Goal: Transaction & Acquisition: Purchase product/service

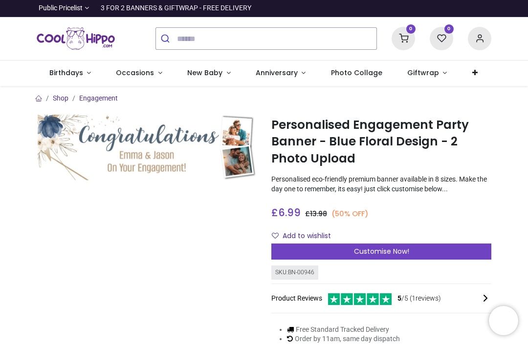
click at [147, 76] on span "Occasions" at bounding box center [135, 73] width 38 height 10
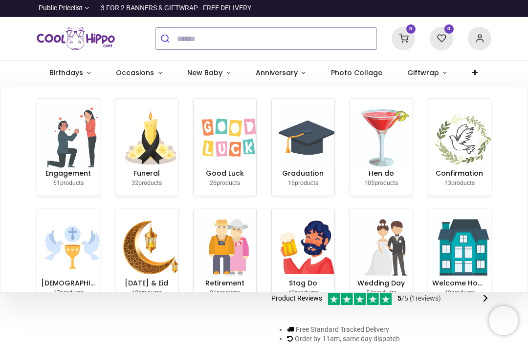
click at [68, 157] on img at bounding box center [72, 137] width 63 height 63
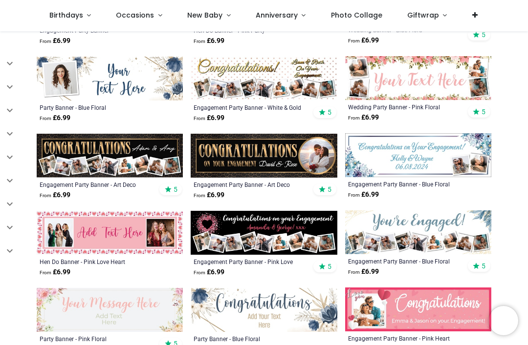
scroll to position [297, 0]
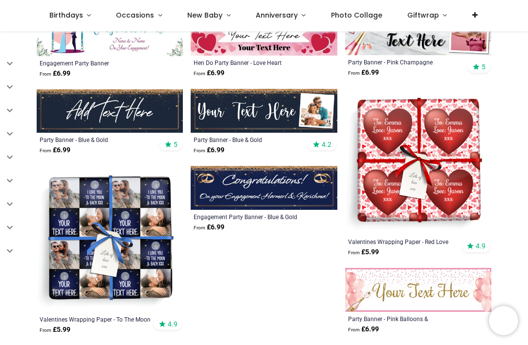
scroll to position [1498, 0]
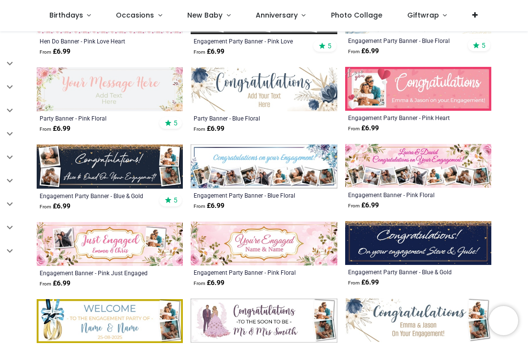
scroll to position [516, 0]
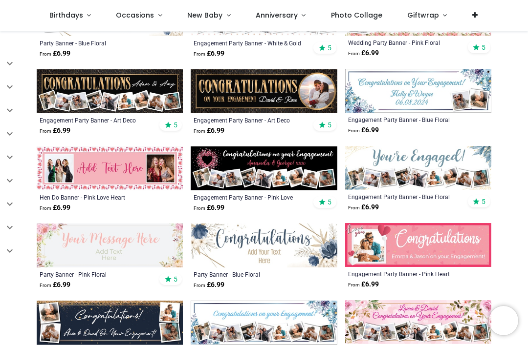
scroll to position [361, 0]
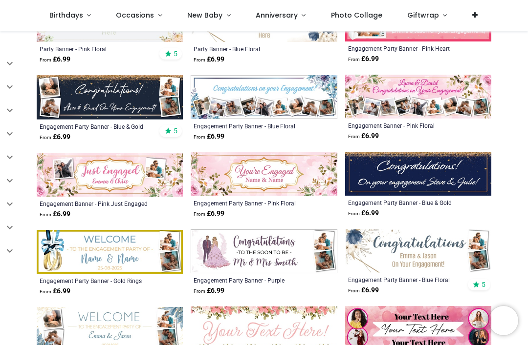
scroll to position [586, 0]
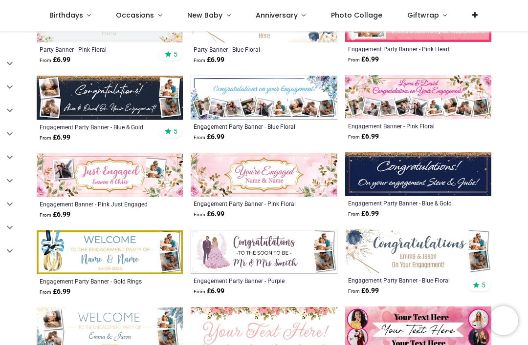
click at [95, 98] on img at bounding box center [110, 98] width 146 height 44
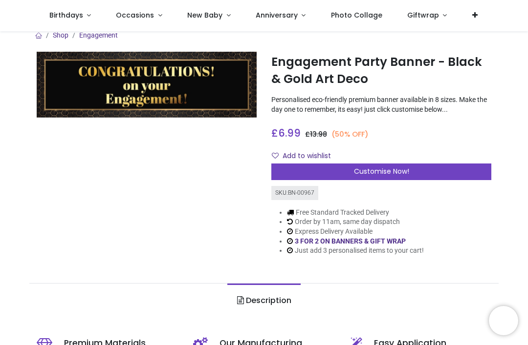
scroll to position [9, 0]
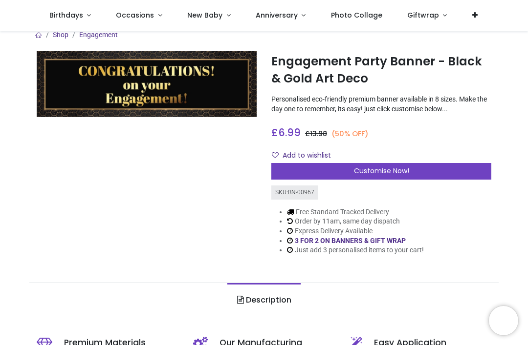
click at [432, 172] on div "Customise Now!" at bounding box center [381, 171] width 220 height 17
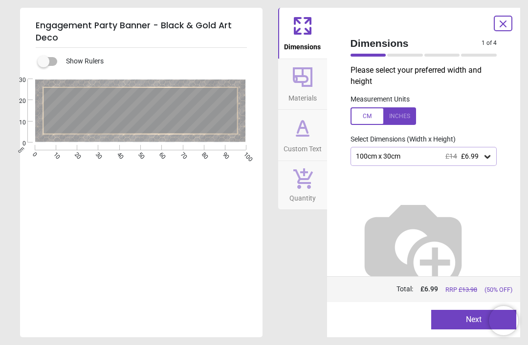
click at [480, 161] on div "100cm x 30cm £14 £6.99" at bounding box center [423, 156] width 147 height 19
